Goal: Task Accomplishment & Management: Manage account settings

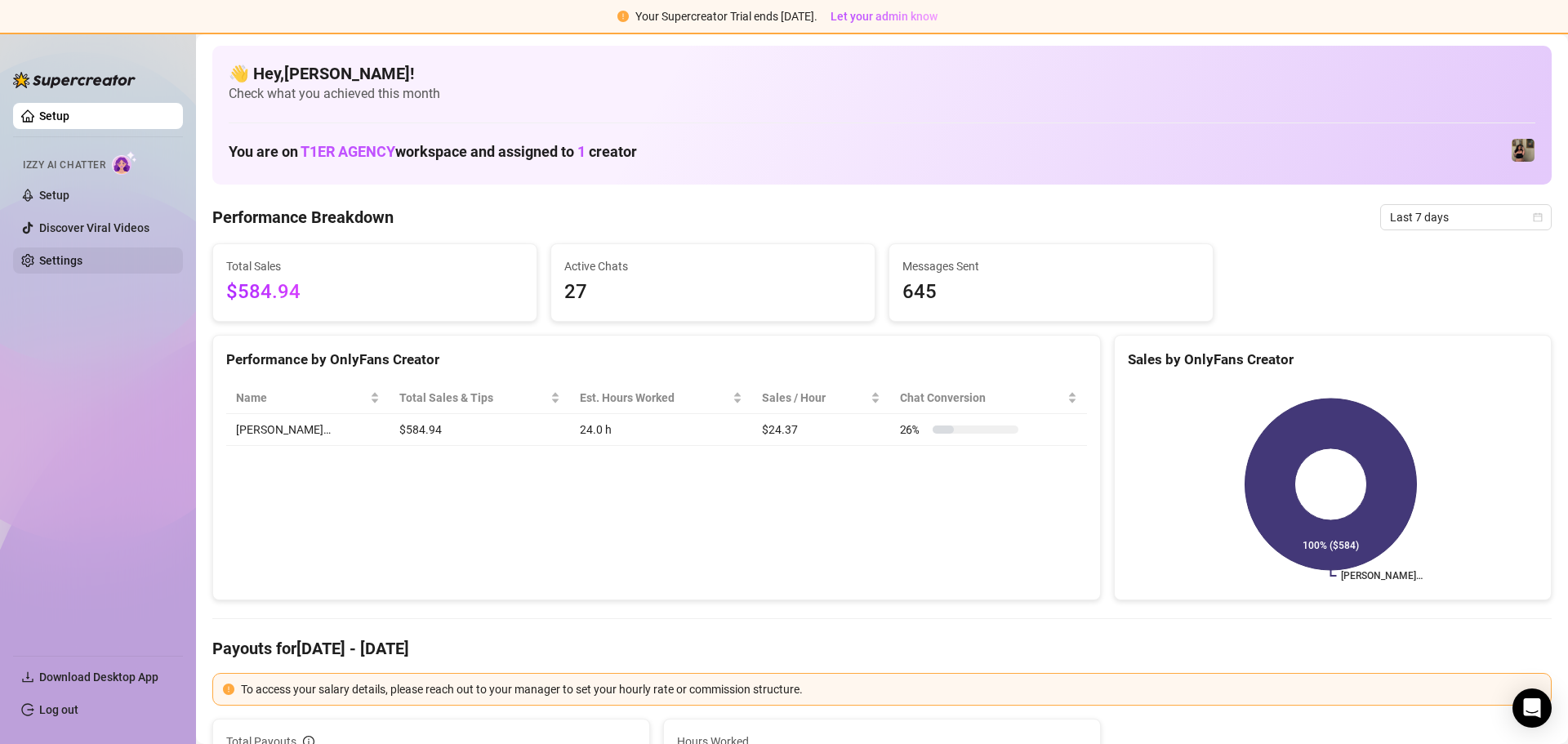
click at [82, 254] on link "Settings" at bounding box center [60, 260] width 43 height 13
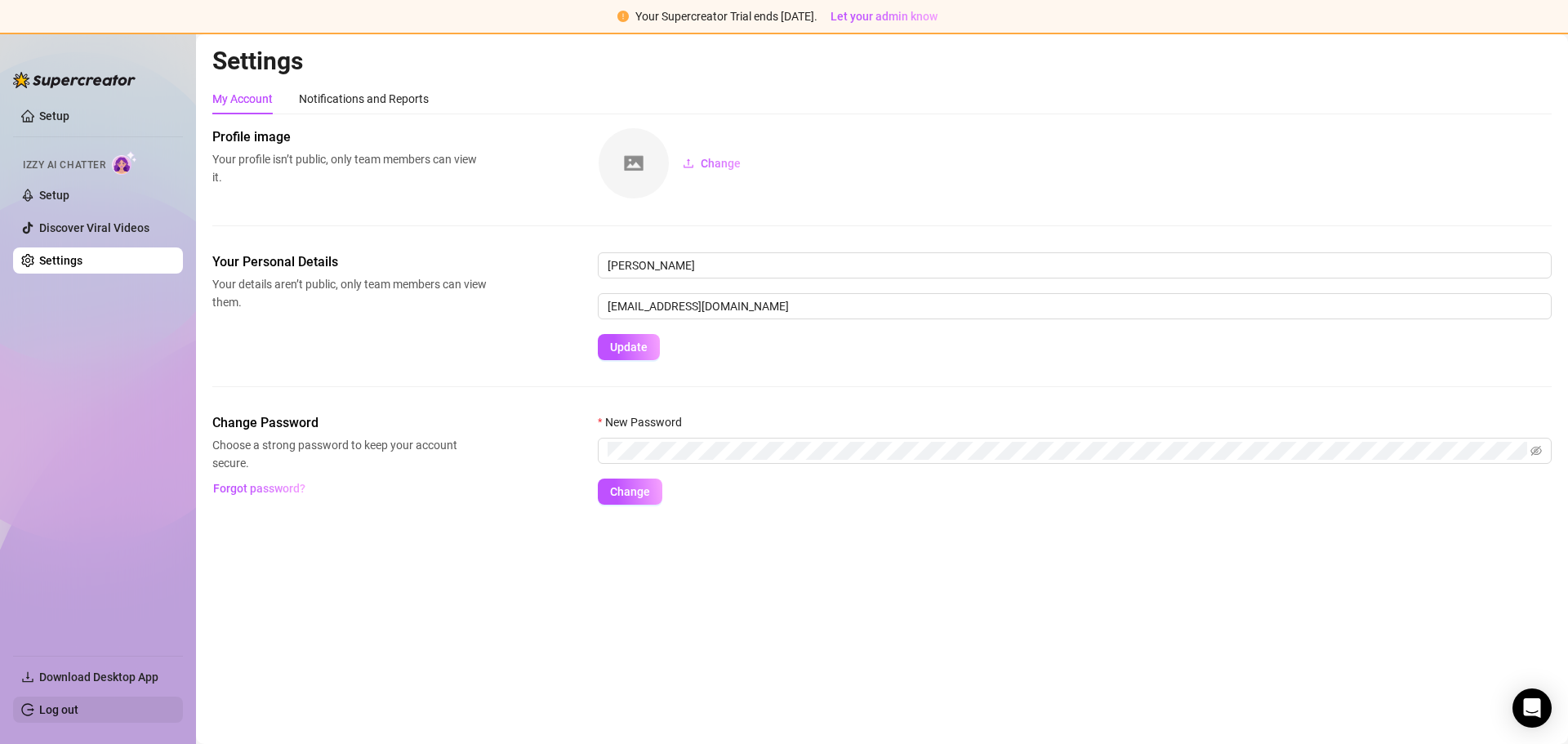
click at [78, 716] on link "Log out" at bounding box center [58, 709] width 39 height 13
